Goal: Entertainment & Leisure: Consume media (video, audio)

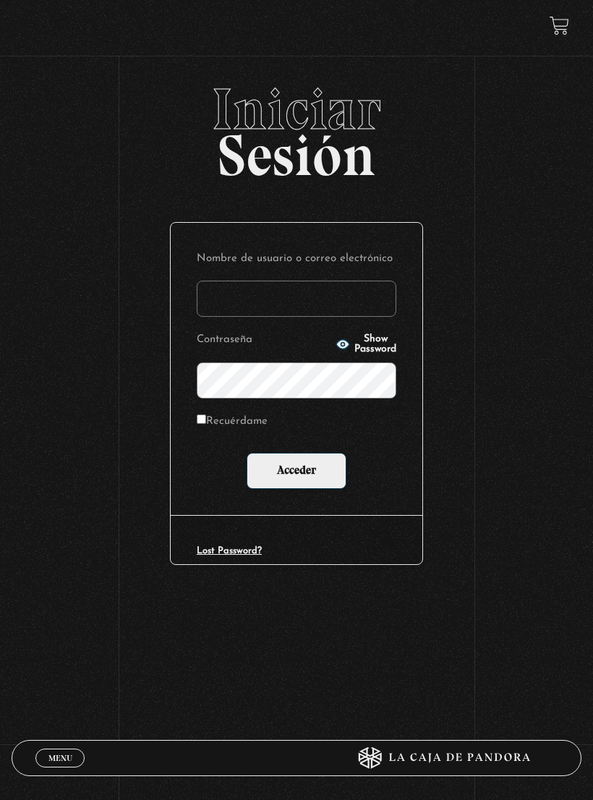
click at [335, 317] on input "Nombre de usuario o correo electrónico" at bounding box center [297, 299] width 200 height 36
click at [343, 302] on input "Nombre de usuario o correo electrónico" at bounding box center [297, 299] width 200 height 36
type input "sarayvh"
click at [281, 461] on input "Acceder" at bounding box center [297, 471] width 100 height 36
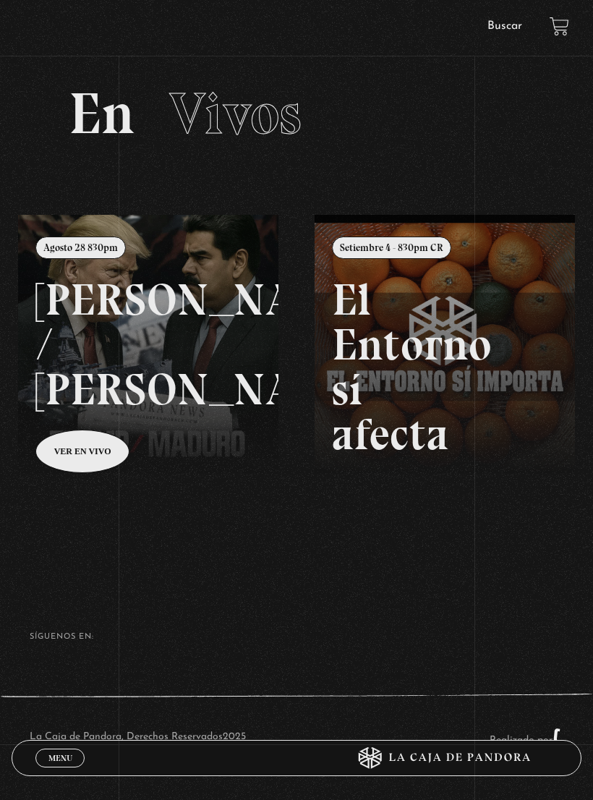
scroll to position [43, 0]
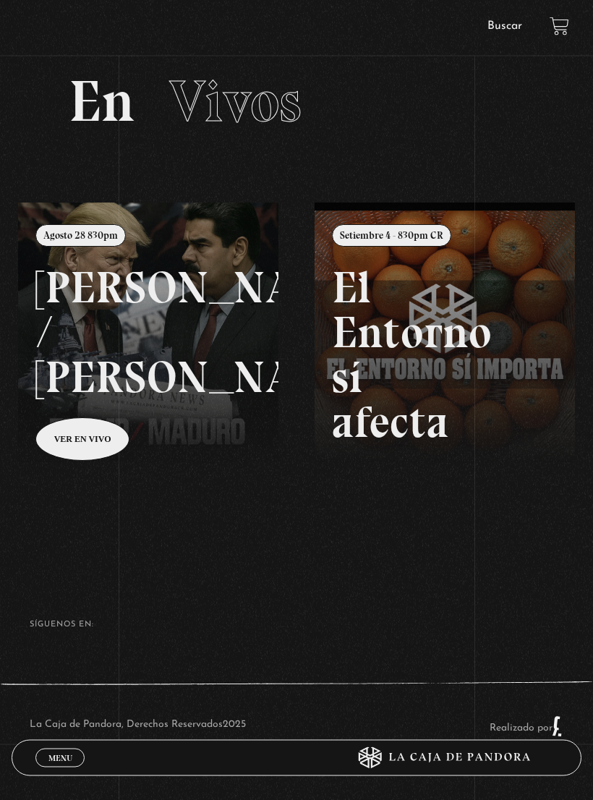
click at [69, 762] on span "Menu" at bounding box center [60, 757] width 24 height 9
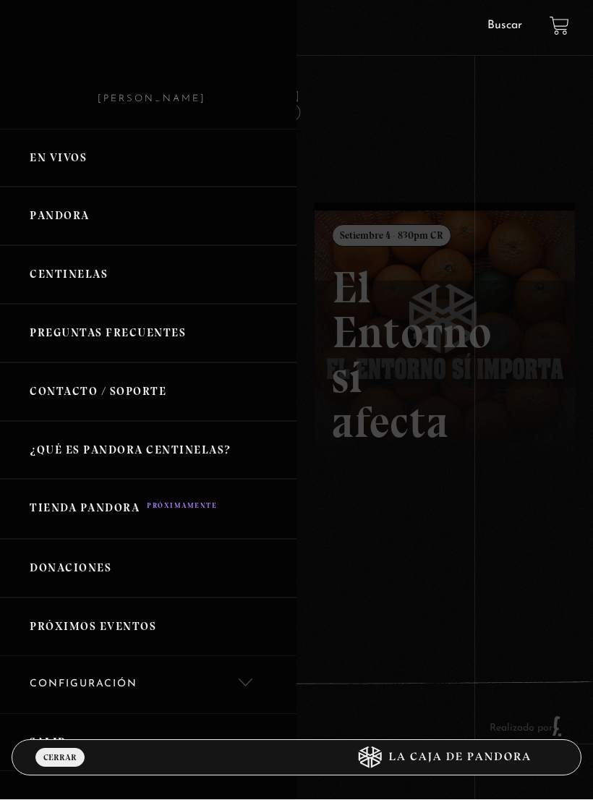
click at [132, 216] on link "Pandora" at bounding box center [148, 216] width 296 height 59
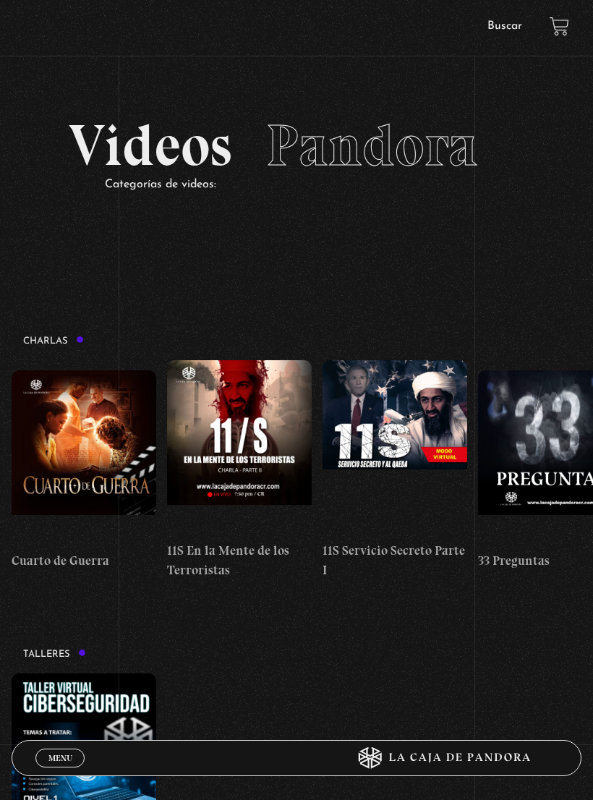
click at [402, 432] on figure at bounding box center [395, 447] width 145 height 174
